Goal: Transaction & Acquisition: Purchase product/service

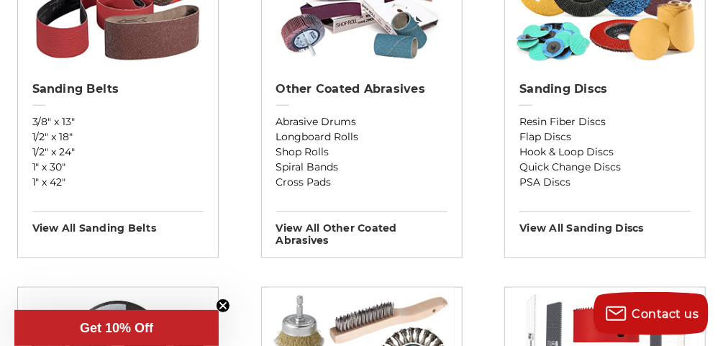
scroll to position [638, 0]
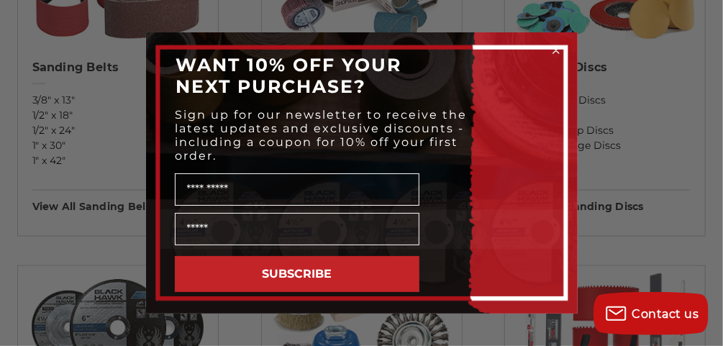
click at [556, 47] on circle "Close dialog" at bounding box center [556, 51] width 14 height 14
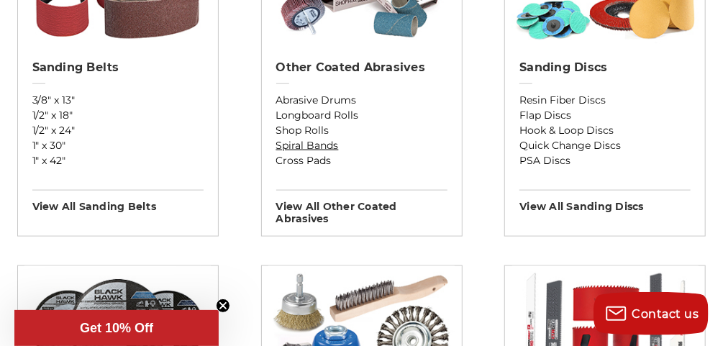
click at [322, 143] on link "Spiral Bands" at bounding box center [361, 145] width 171 height 15
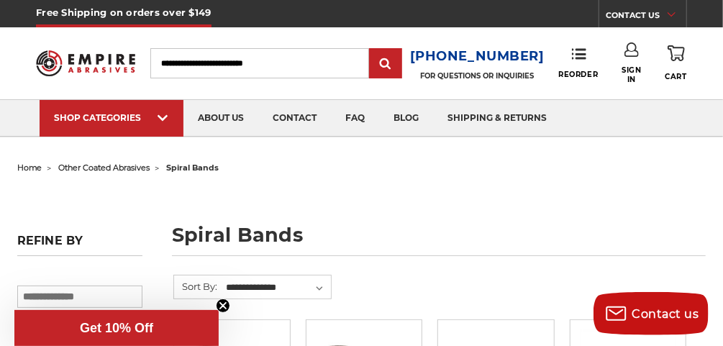
click at [183, 66] on input "Search" at bounding box center [259, 63] width 219 height 30
type input "****"
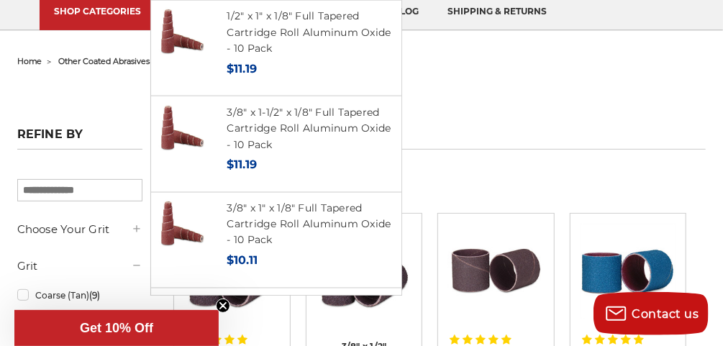
scroll to position [101, 0]
